Goal: Task Accomplishment & Management: Manage account settings

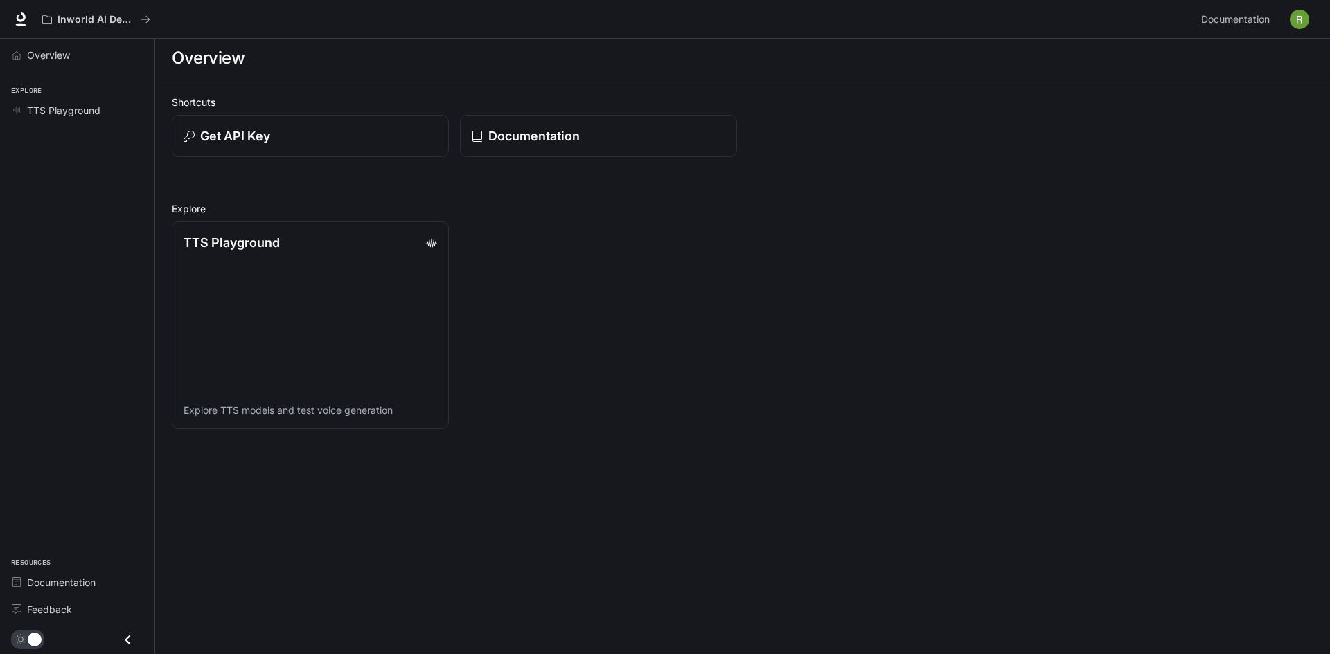
click at [682, 33] on div "Inworld AI Demos Documentation Documentation" at bounding box center [665, 19] width 1330 height 39
click at [1295, 30] on button "button" at bounding box center [1299, 20] width 28 height 28
click at [1183, 102] on span "Billing" at bounding box center [1212, 103] width 179 height 14
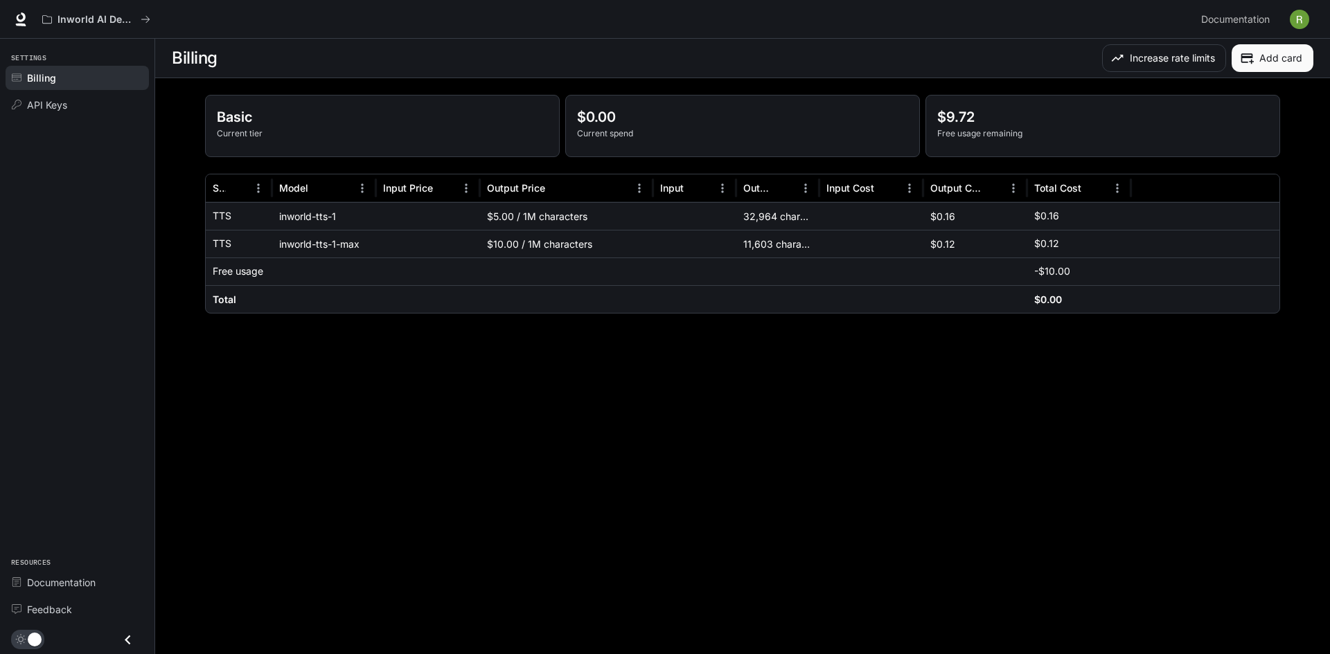
click at [1301, 22] on img "button" at bounding box center [1298, 19] width 19 height 19
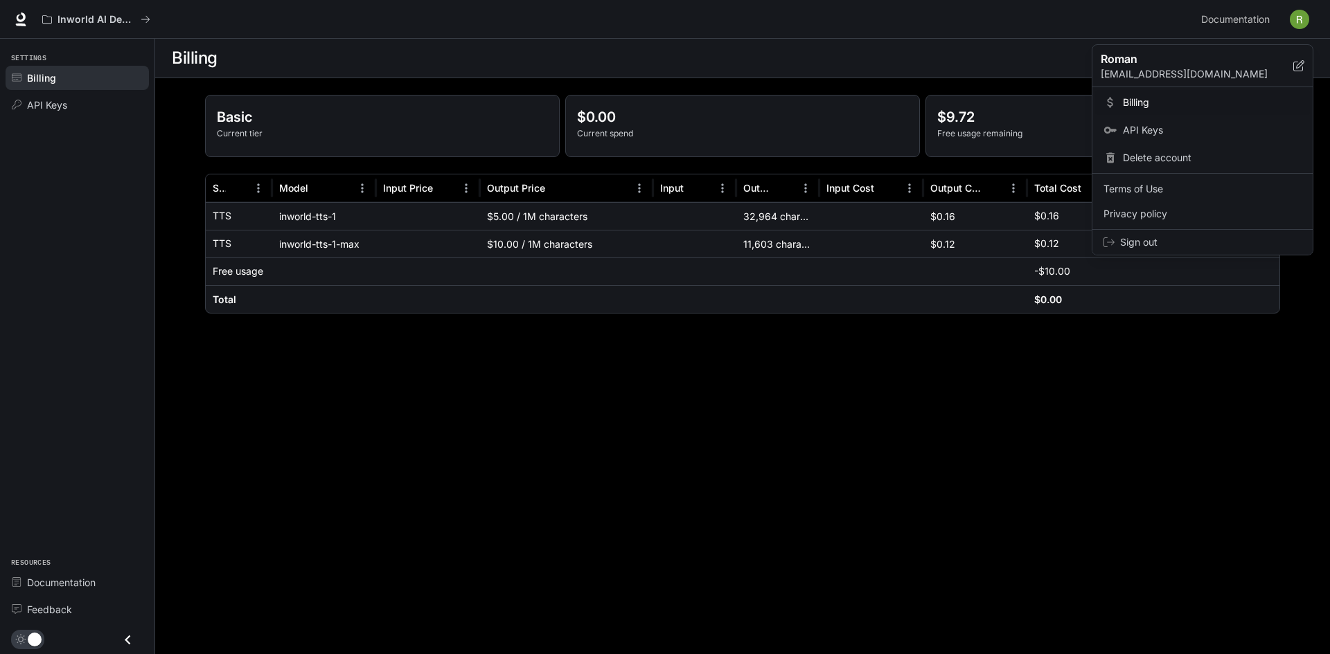
click at [1176, 241] on span "Sign out" at bounding box center [1210, 242] width 181 height 14
